Goal: Task Accomplishment & Management: Manage account settings

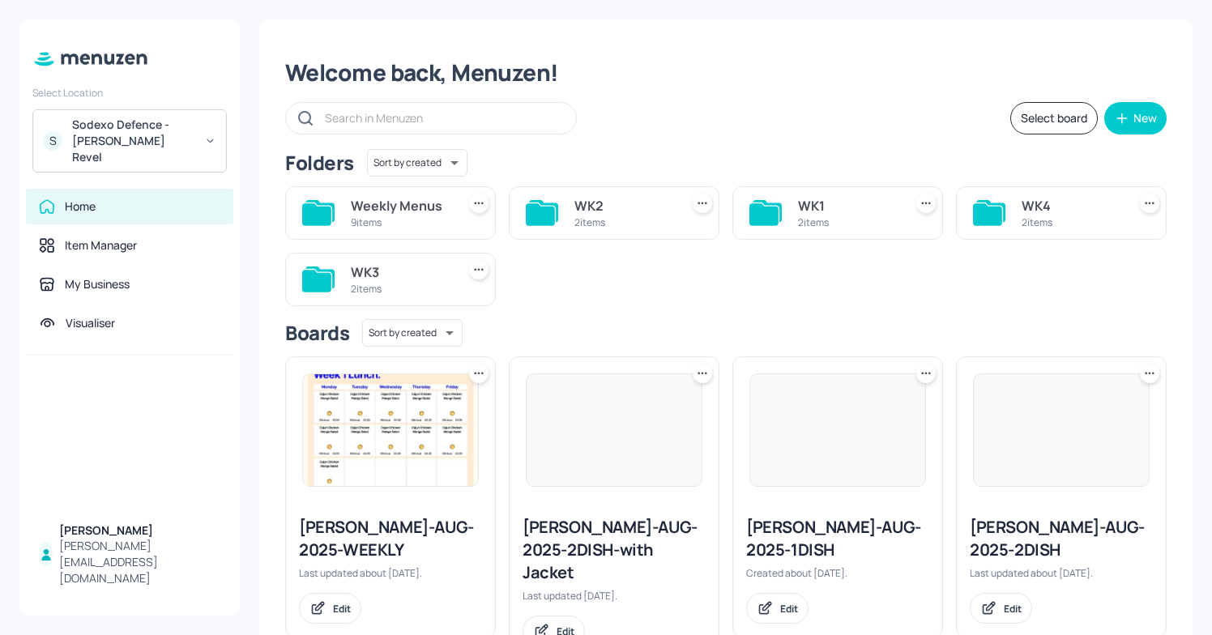
click at [203, 122] on div "S Sodexo Defence - Newbold Revel" at bounding box center [129, 140] width 194 height 63
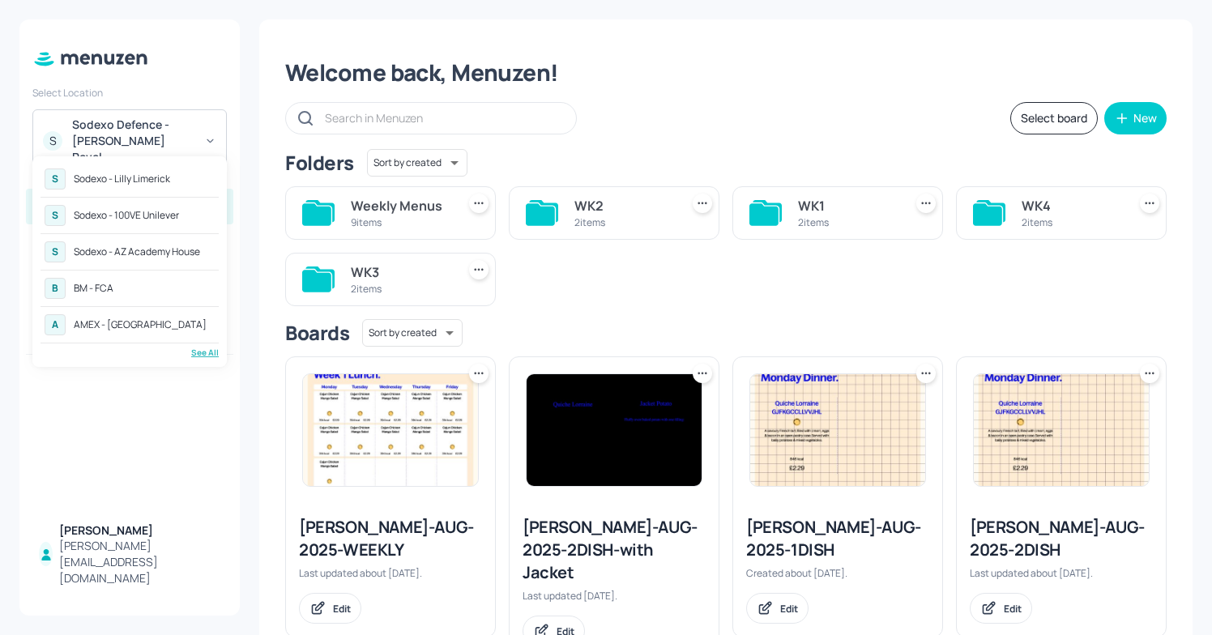
click at [195, 348] on div "See All" at bounding box center [130, 353] width 178 height 12
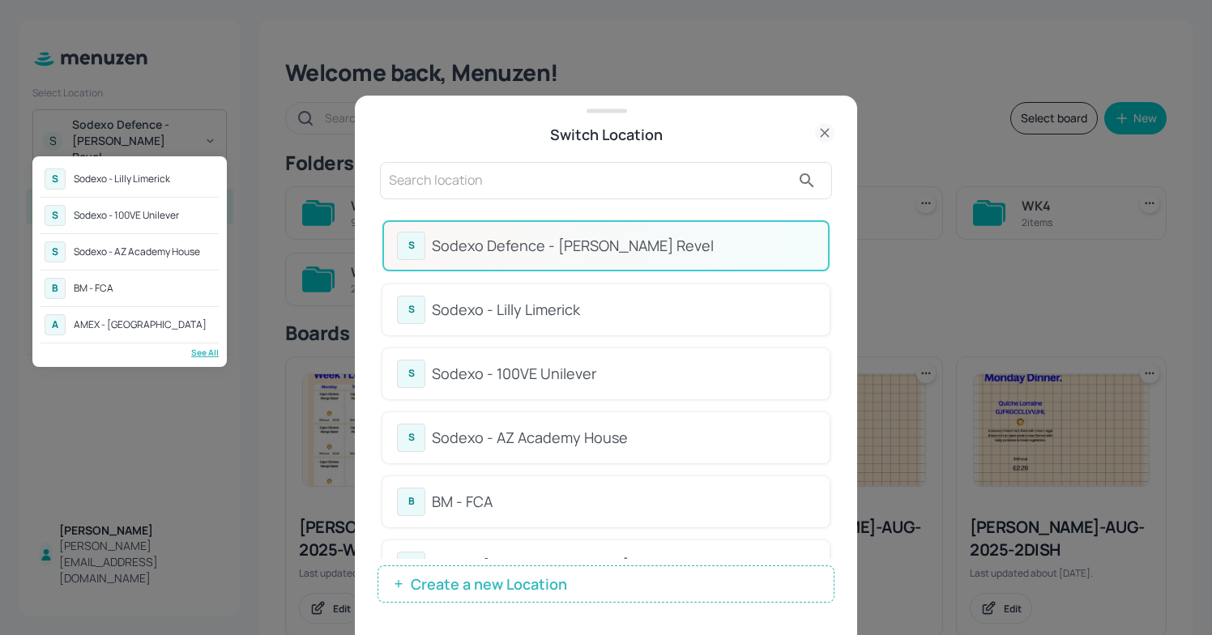
drag, startPoint x: 830, startPoint y: 309, endPoint x: 829, endPoint y: 375, distance: 65.6
click at [829, 376] on div at bounding box center [606, 317] width 1212 height 635
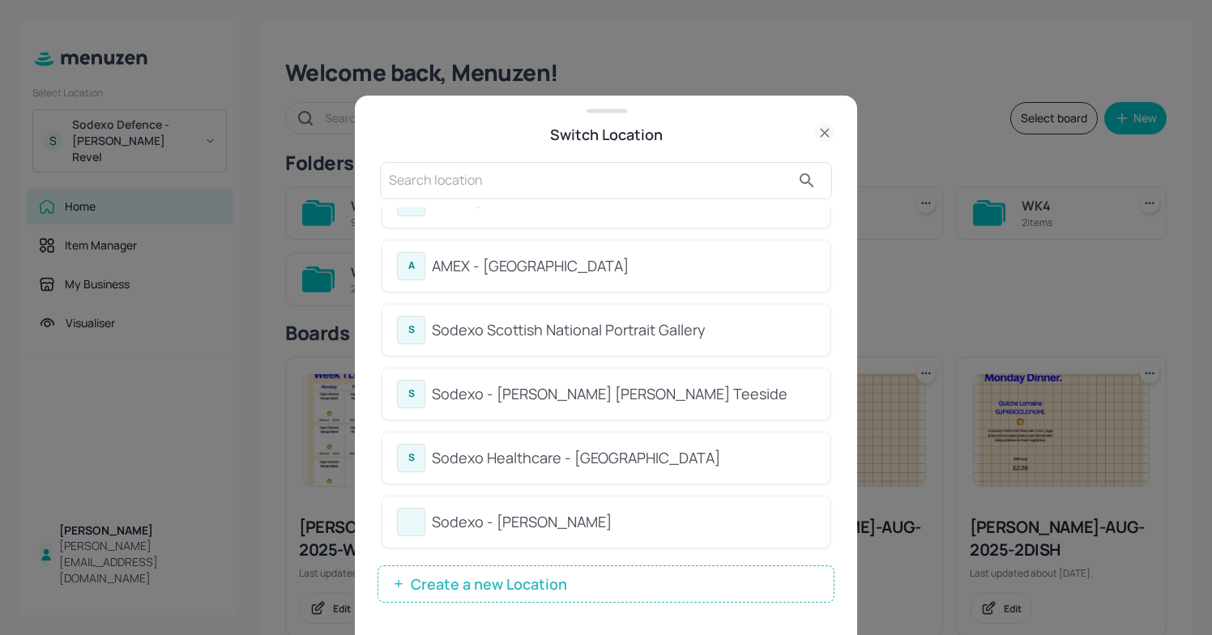
scroll to position [301, 0]
click at [655, 449] on div "Sodexo Healthcare - Stoke Mandeville" at bounding box center [623, 457] width 383 height 22
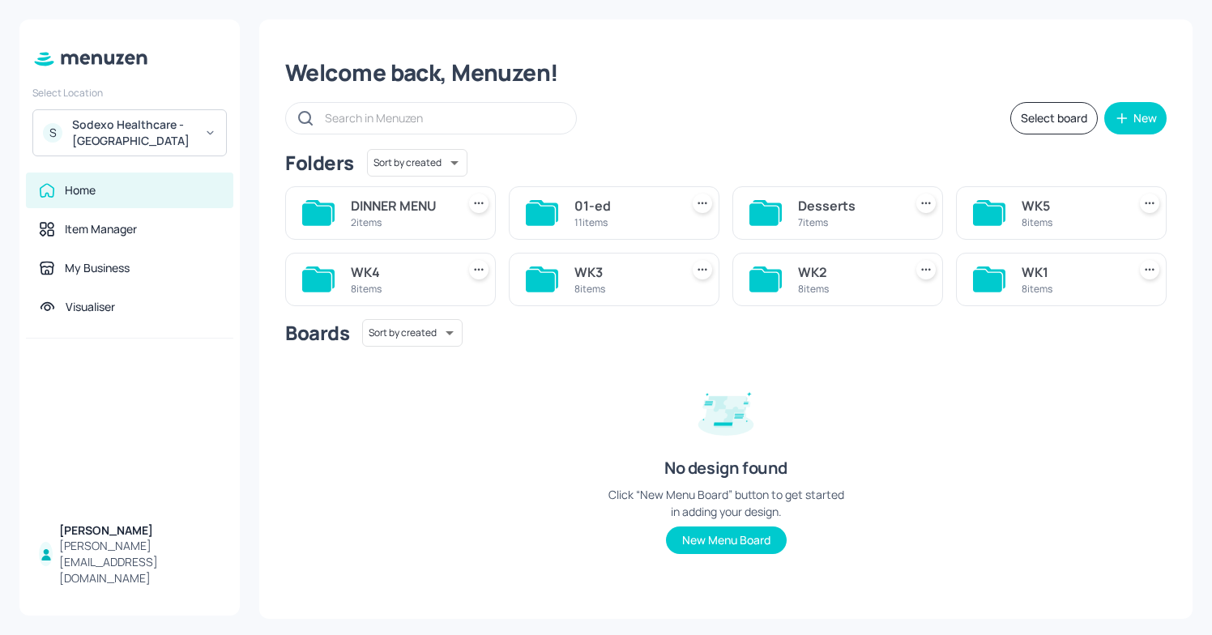
click at [1056, 219] on div "8 items" at bounding box center [1071, 223] width 99 height 14
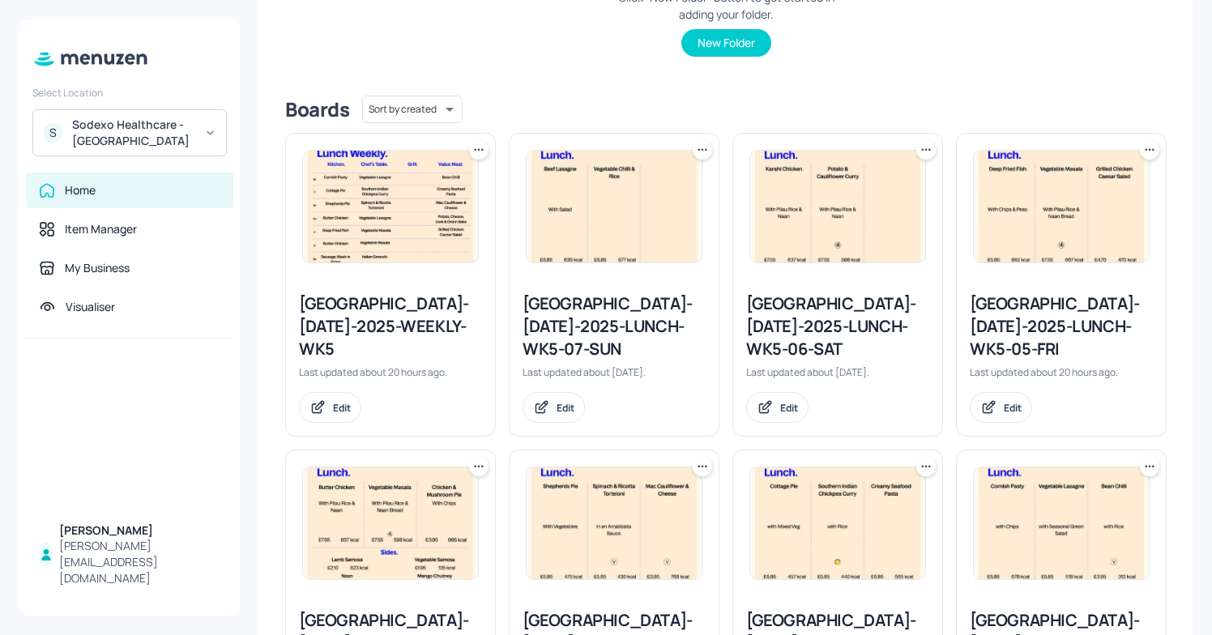
scroll to position [348, 0]
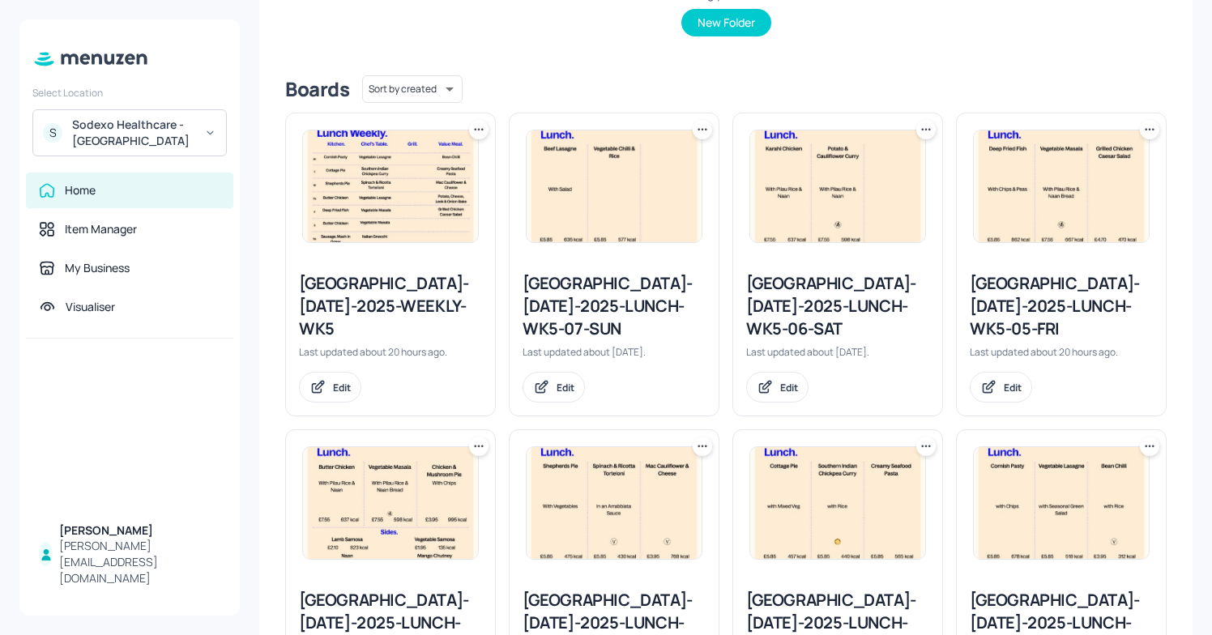
click at [419, 288] on div "[GEOGRAPHIC_DATA]-[DATE]-2025-WEEKLY-WK5" at bounding box center [390, 306] width 183 height 68
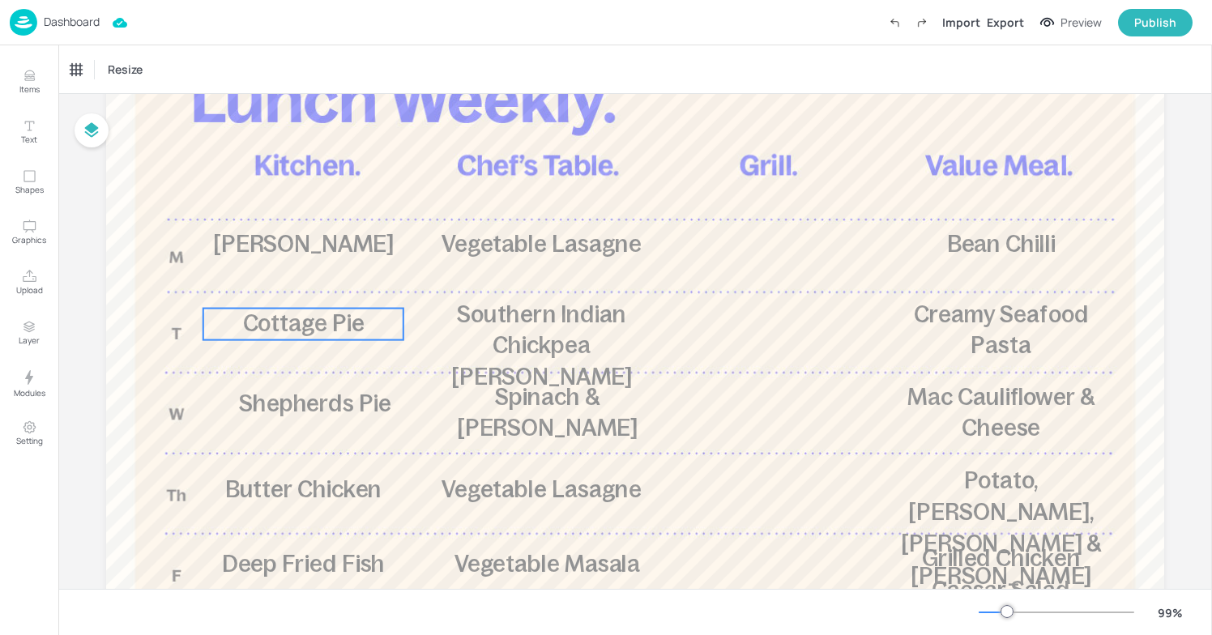
scroll to position [159, 0]
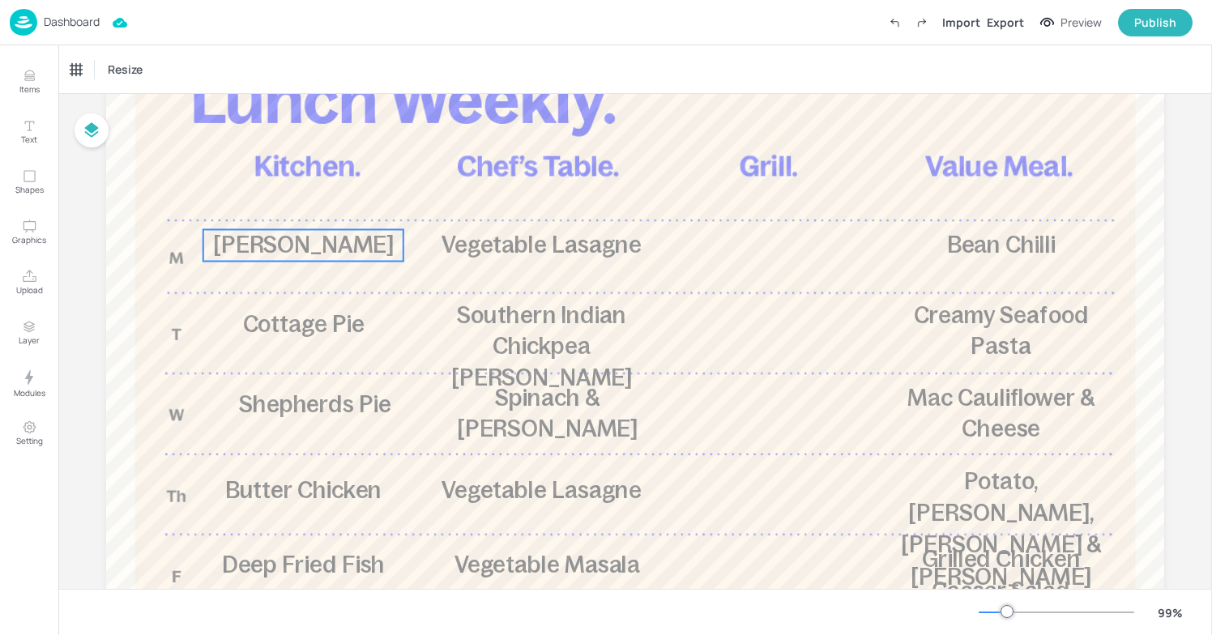
click at [343, 255] on span "Cornish Pasty" at bounding box center [303, 245] width 181 height 26
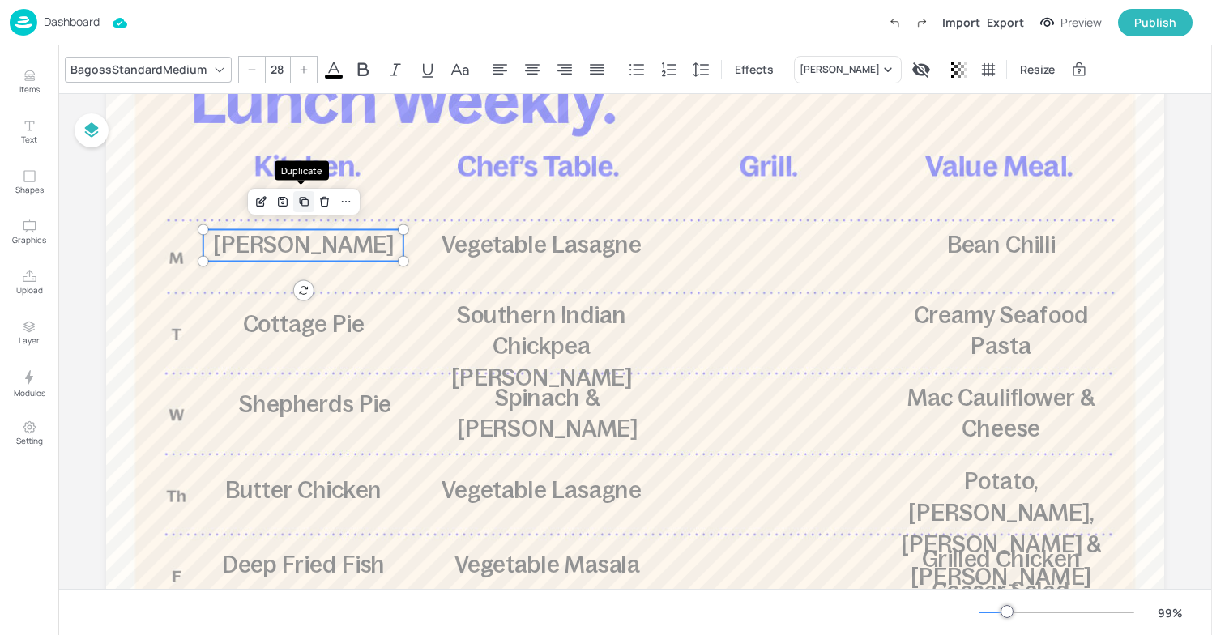
click at [306, 205] on icon "Duplicate" at bounding box center [303, 201] width 13 height 13
type input "--"
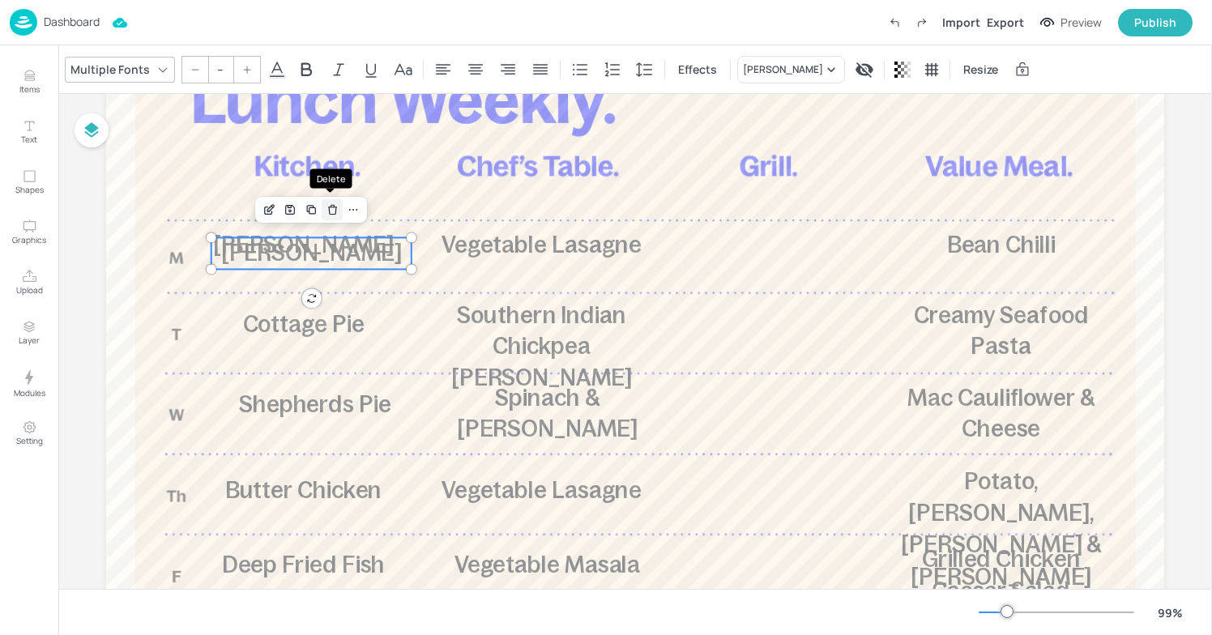
click at [328, 211] on icon "Delete" at bounding box center [333, 209] width 12 height 13
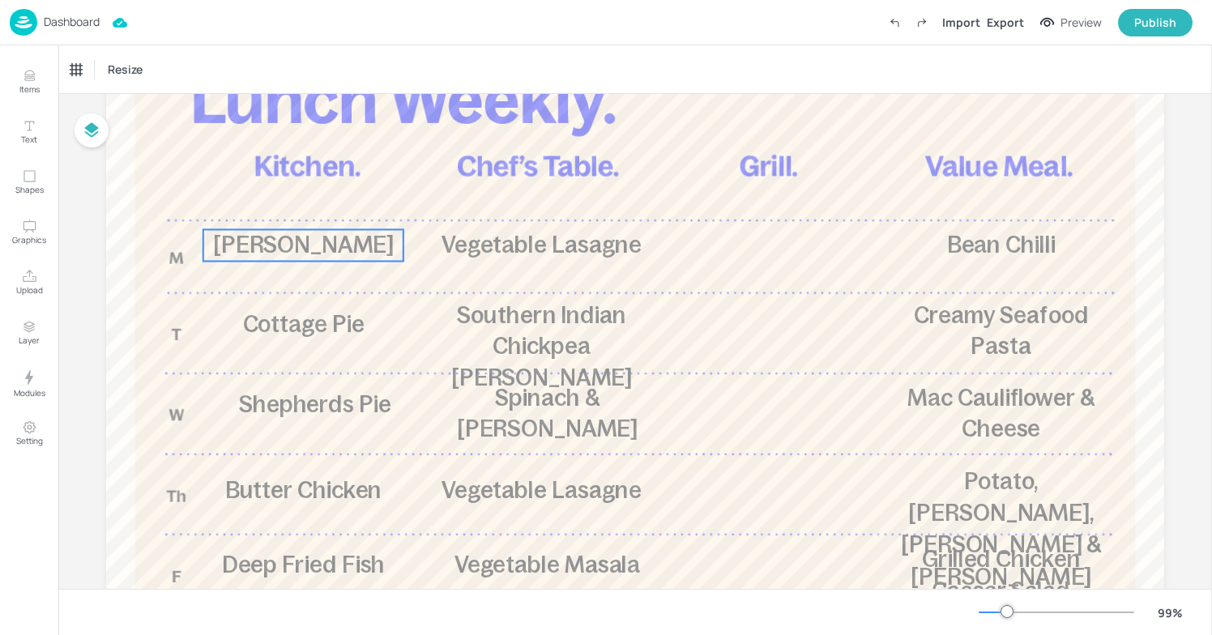
click at [297, 252] on span "Cornish Pasty" at bounding box center [303, 245] width 181 height 26
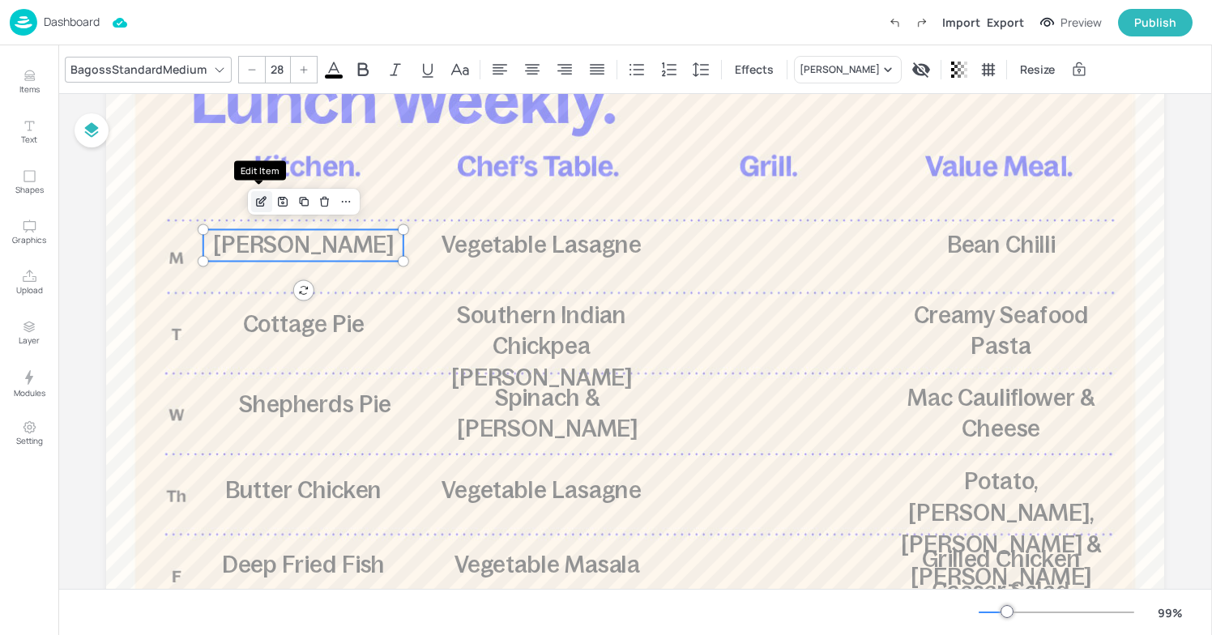
click at [259, 203] on icon "Edit Item" at bounding box center [262, 200] width 6 height 6
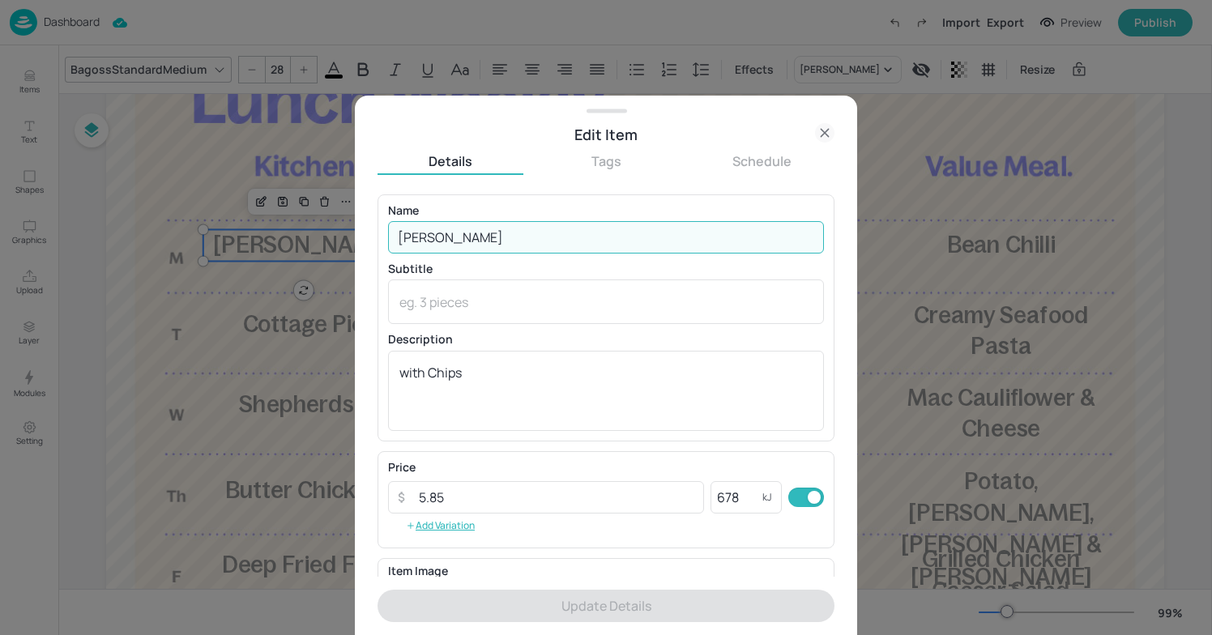
drag, startPoint x: 507, startPoint y: 241, endPoint x: 365, endPoint y: 240, distance: 141.8
click at [365, 241] on div "Edit Item Details Tags Schedule Name Cornish Pasty ​ Subtitle x ​ Description w…" at bounding box center [606, 366] width 502 height 540
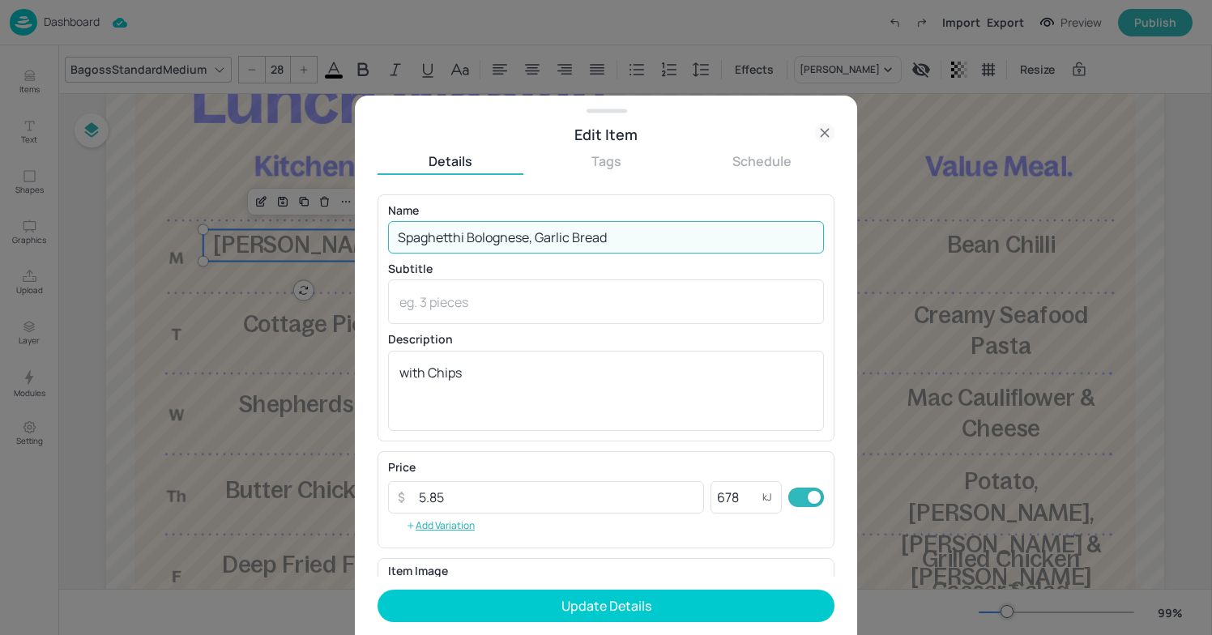
drag, startPoint x: 625, startPoint y: 241, endPoint x: 534, endPoint y: 238, distance: 90.8
click at [534, 238] on input "Spaghetthi Bolognese, Garlic Bread" at bounding box center [606, 237] width 436 height 32
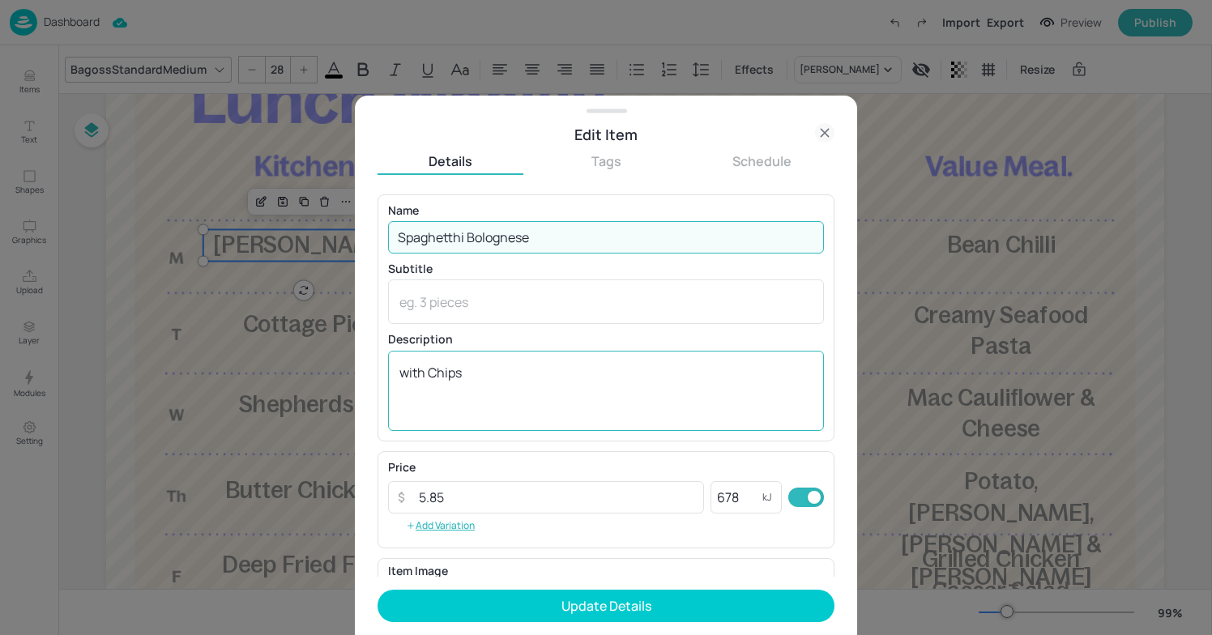
type input "Spaghetthi Bolognese"
click at [505, 377] on textarea "with Chips" at bounding box center [605, 390] width 413 height 53
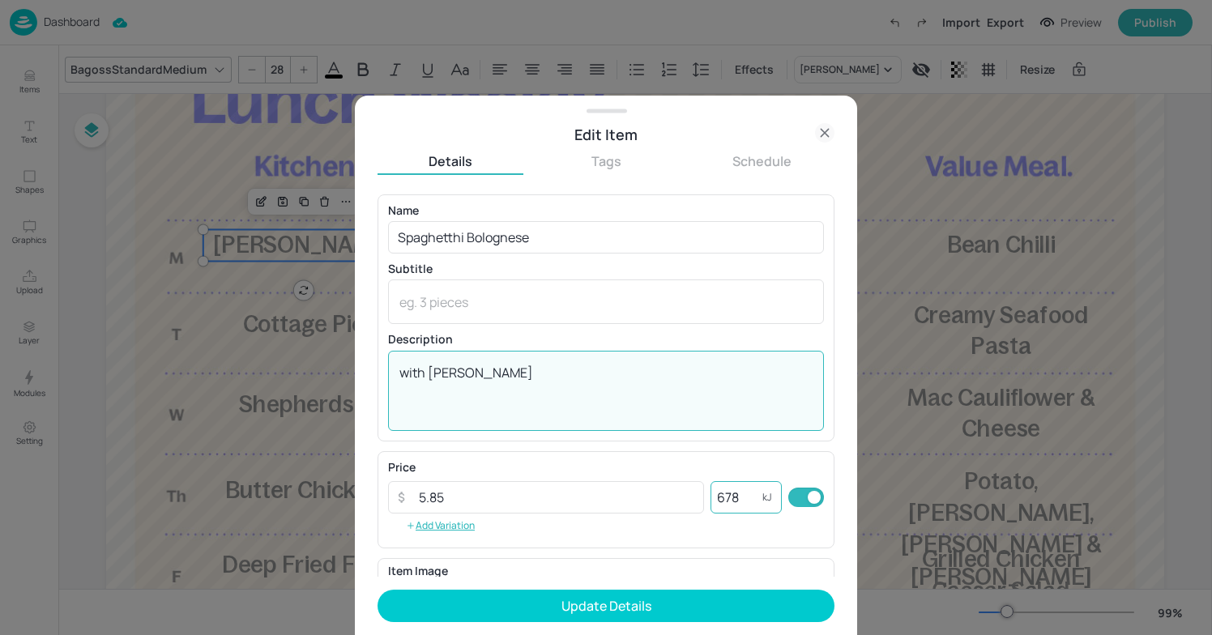
type textarea "with Garlic Bread"
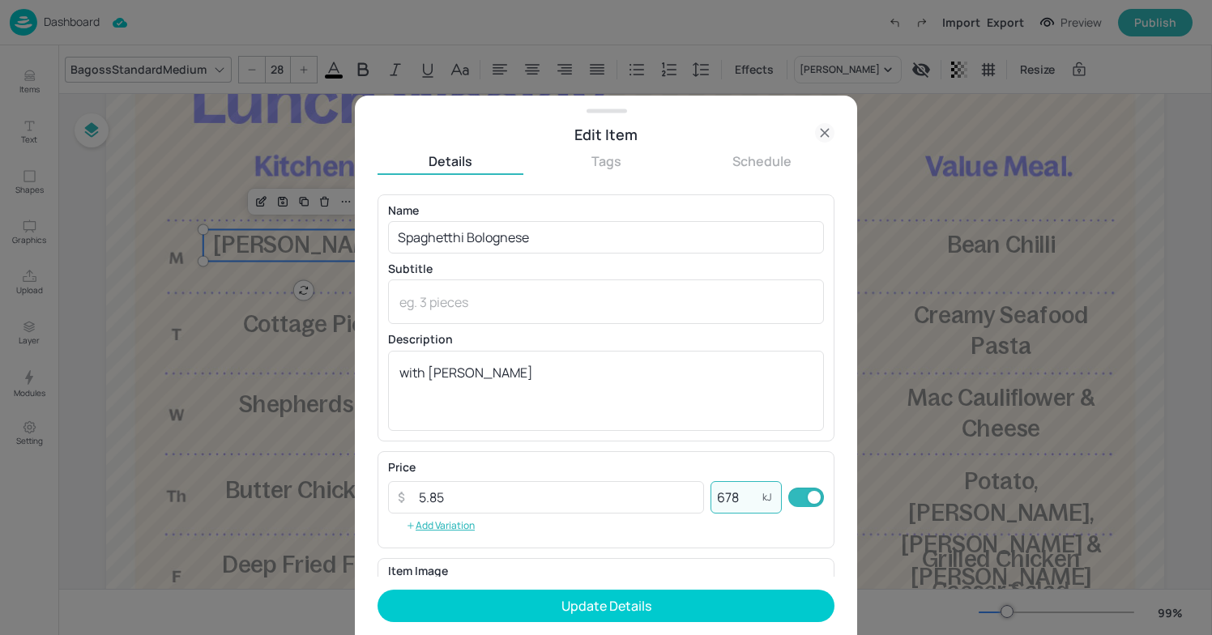
click at [749, 494] on input "678" at bounding box center [737, 497] width 52 height 32
type input "6"
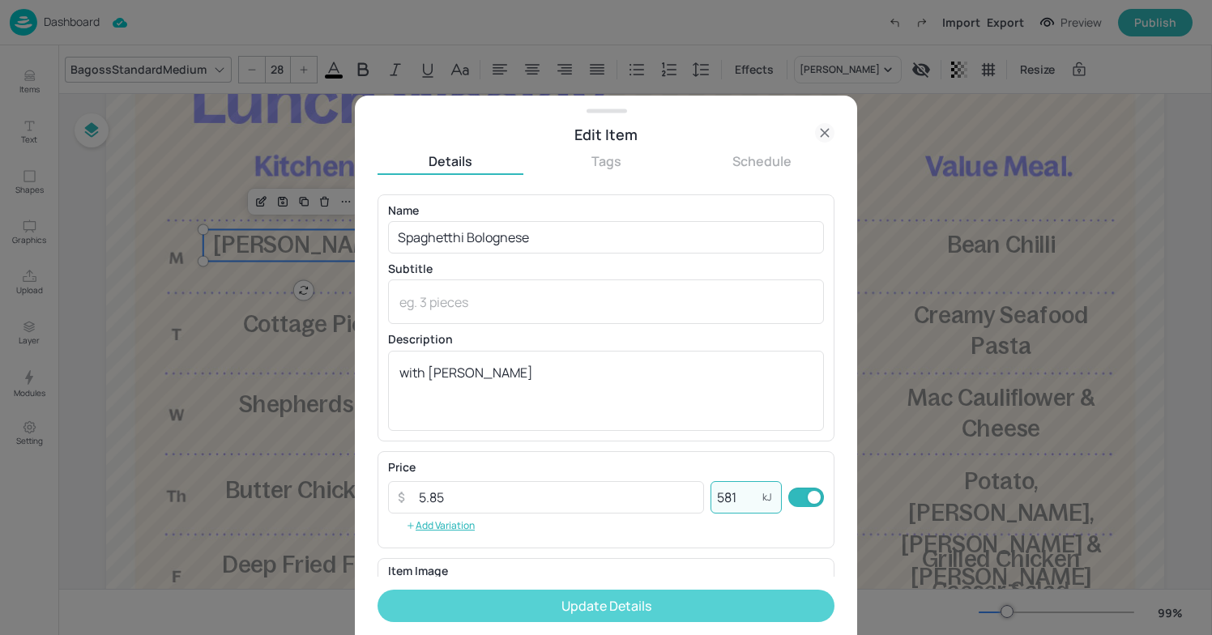
type input "581"
click at [704, 607] on button "Update Details" at bounding box center [606, 606] width 457 height 32
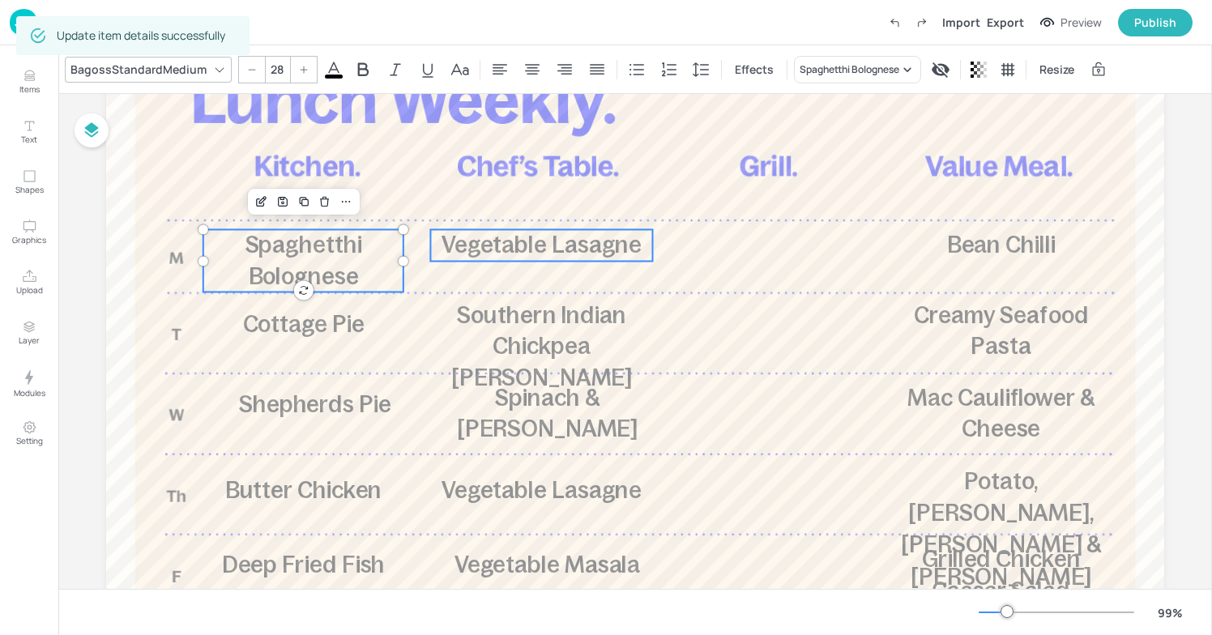
click at [555, 250] on span "Vegetable Lasagne" at bounding box center [542, 245] width 200 height 26
type input "28"
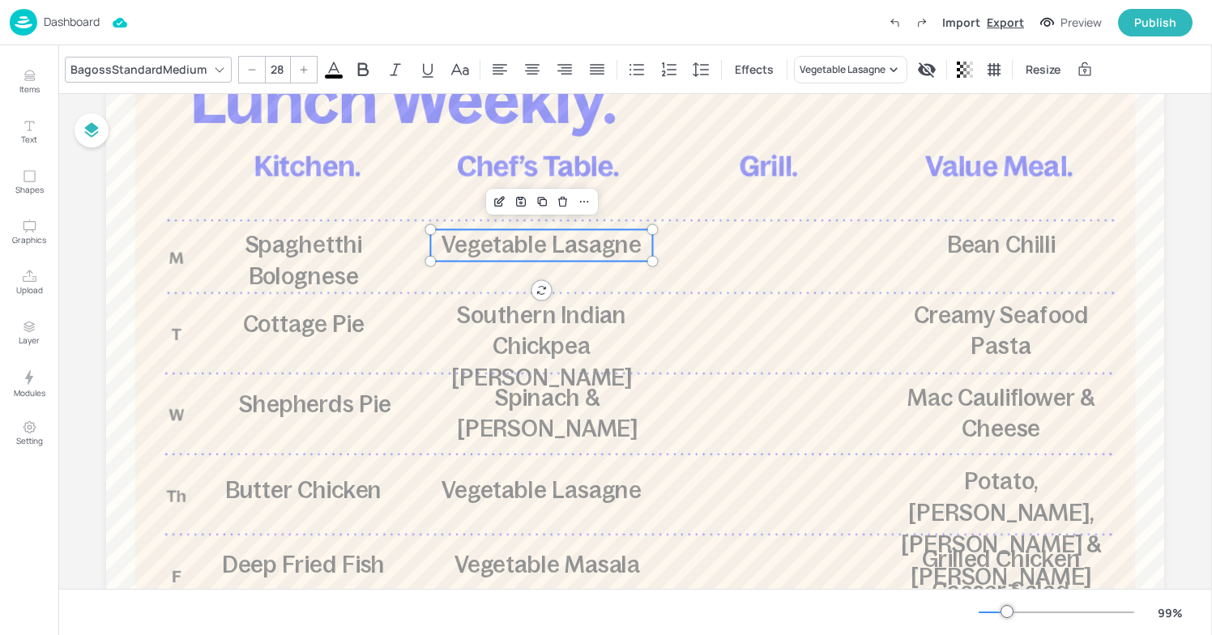
click at [1006, 25] on div "Export" at bounding box center [1005, 22] width 37 height 17
